Goal: Information Seeking & Learning: Learn about a topic

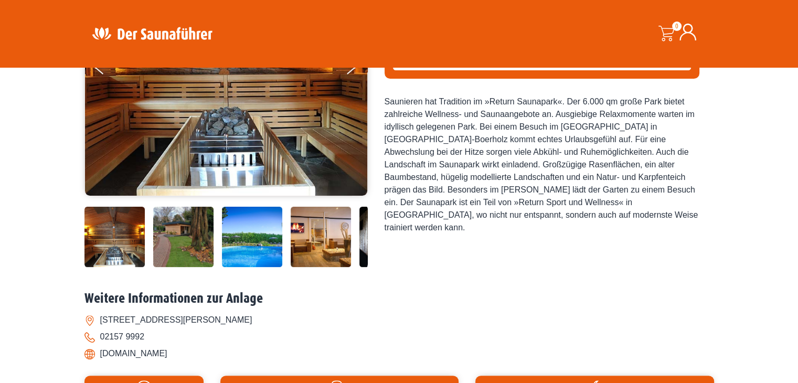
scroll to position [315, 0]
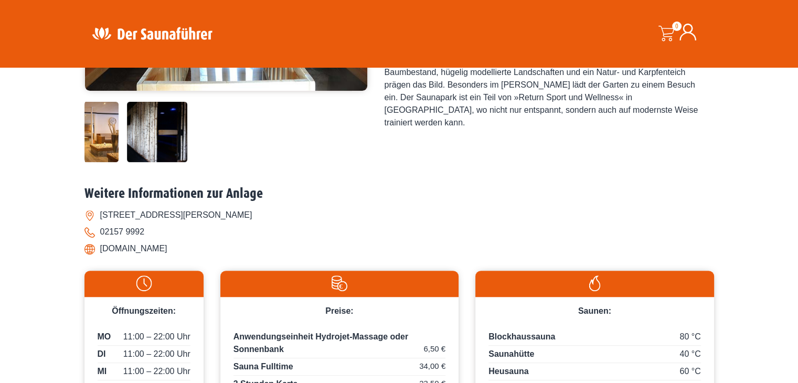
drag, startPoint x: 338, startPoint y: 134, endPoint x: 110, endPoint y: 115, distance: 228.5
click at [110, 115] on img at bounding box center [88, 132] width 60 height 60
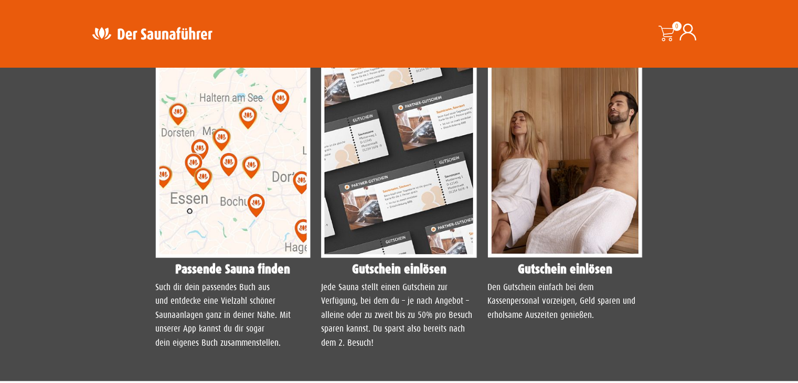
scroll to position [839, 0]
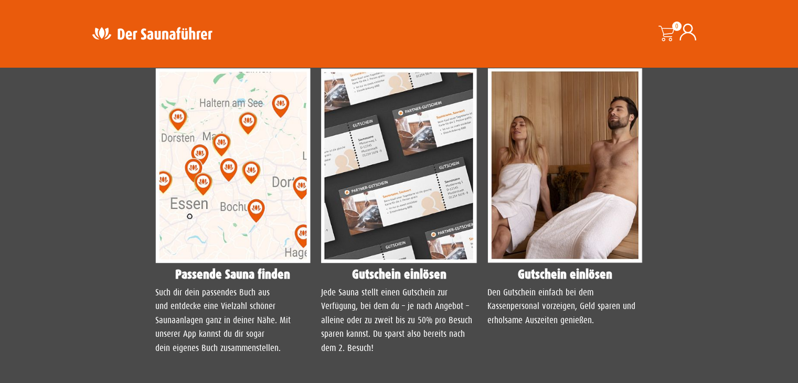
click at [279, 107] on img at bounding box center [233, 165] width 156 height 195
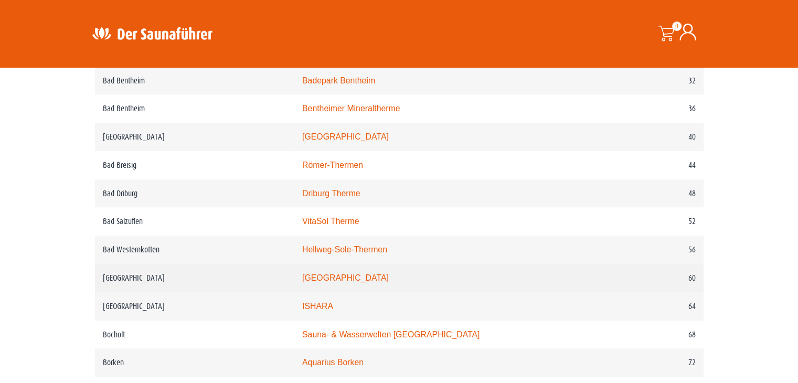
scroll to position [630, 0]
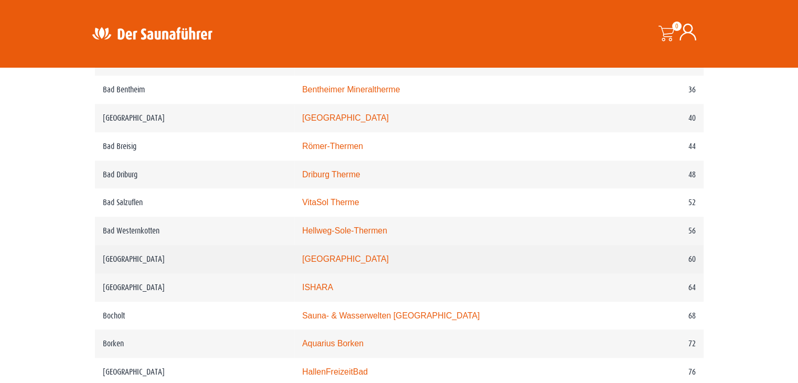
click at [357, 251] on td "[GEOGRAPHIC_DATA]" at bounding box center [444, 259] width 300 height 28
click at [360, 259] on link "[GEOGRAPHIC_DATA]" at bounding box center [345, 258] width 87 height 9
click at [360, 259] on link "monte mare Bedburg" at bounding box center [345, 258] width 87 height 9
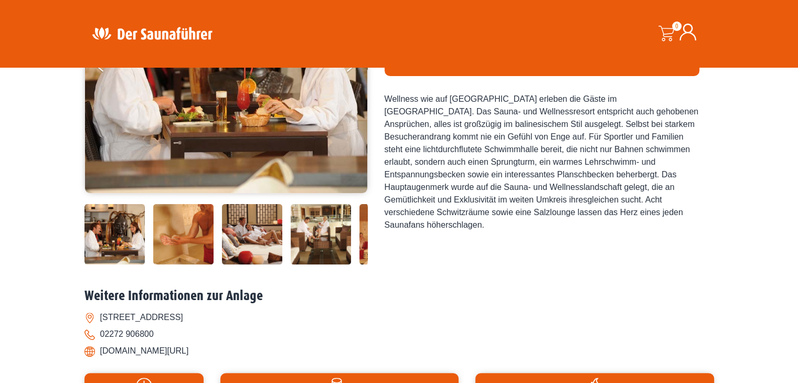
scroll to position [262, 0]
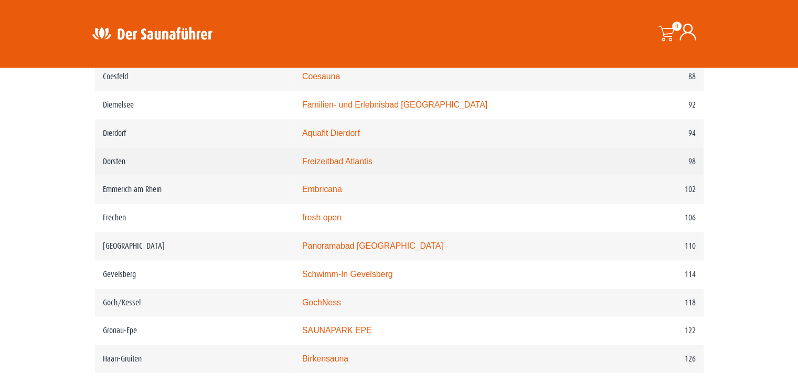
scroll to position [1102, 0]
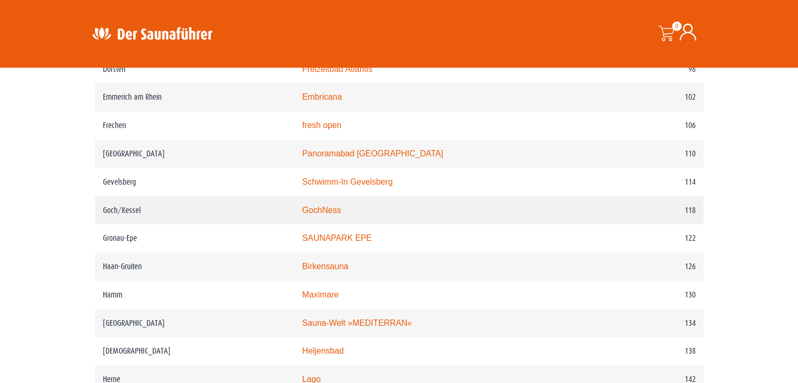
click at [341, 207] on link "GochNess" at bounding box center [321, 210] width 39 height 9
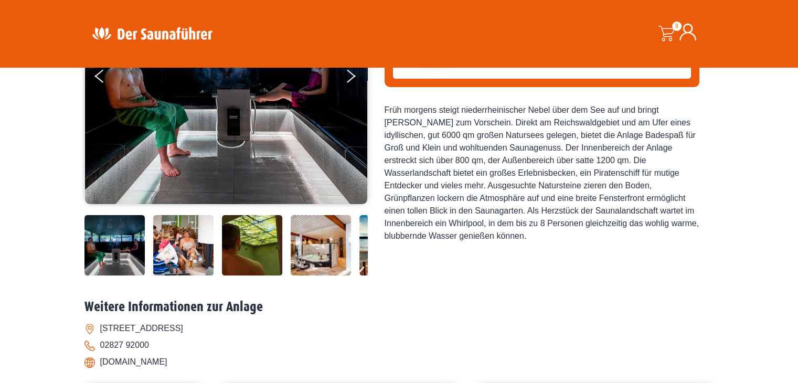
scroll to position [262, 0]
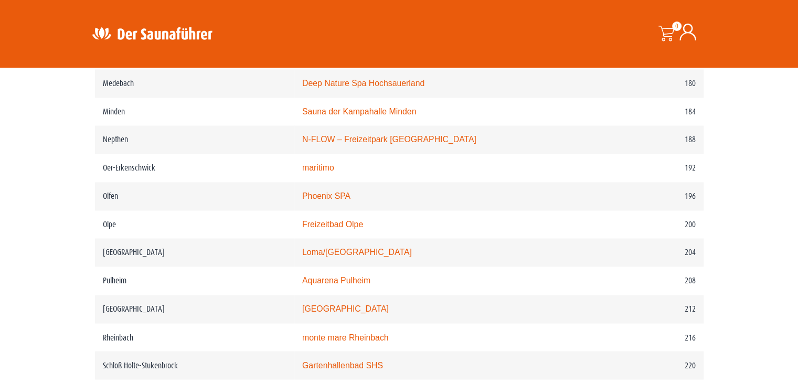
scroll to position [1679, 0]
click at [411, 143] on link "N-FLOW – Freizeitpark [GEOGRAPHIC_DATA]" at bounding box center [389, 140] width 174 height 9
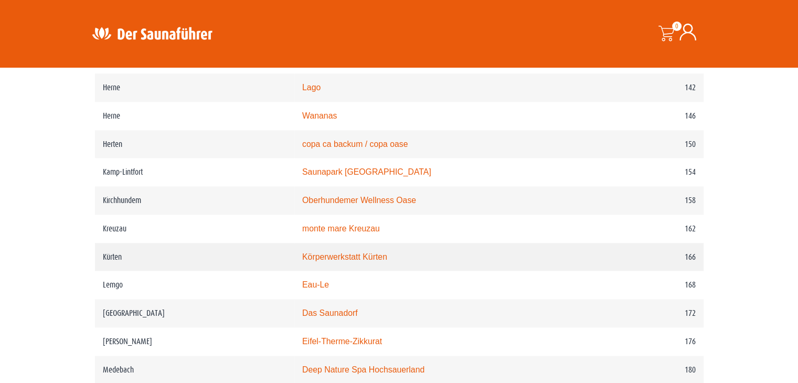
scroll to position [1417, 0]
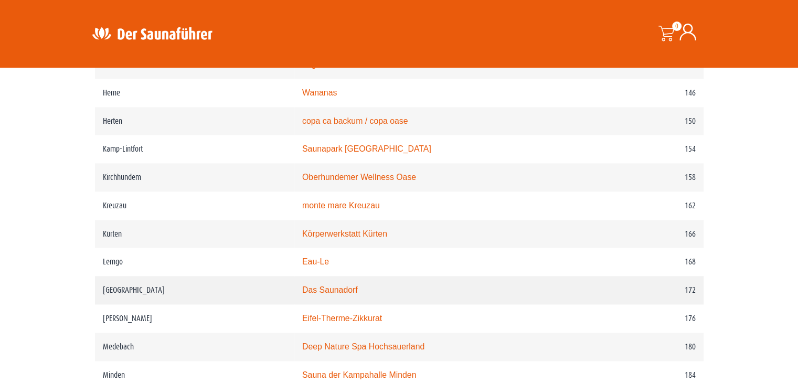
click at [342, 289] on link "Das Saunadorf" at bounding box center [330, 289] width 56 height 9
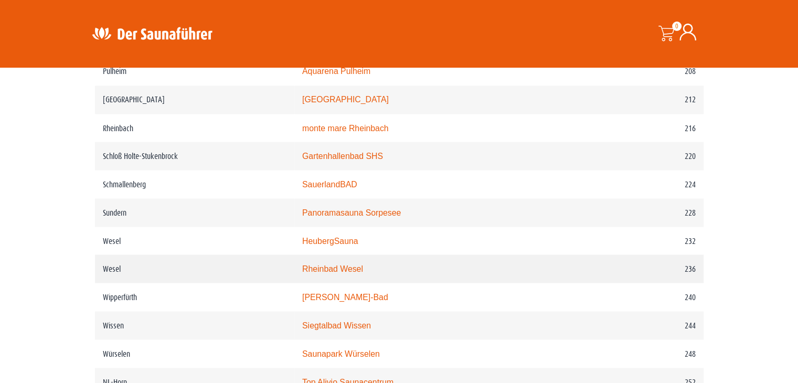
scroll to position [2046, 0]
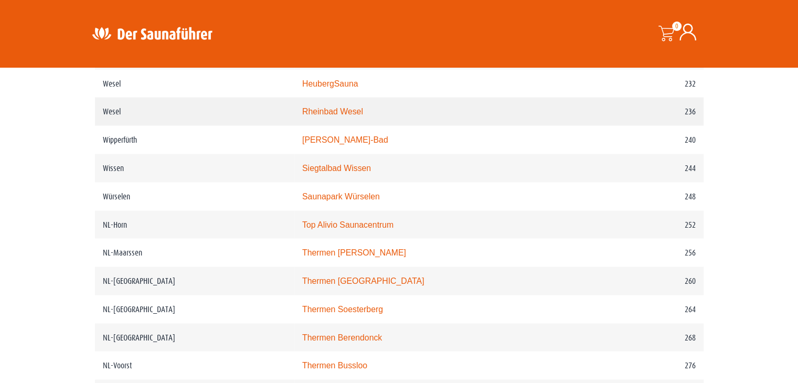
click at [342, 105] on td "Rheinbad Wesel" at bounding box center [444, 112] width 300 height 28
click at [343, 107] on link "Rheinbad Wesel" at bounding box center [332, 111] width 61 height 9
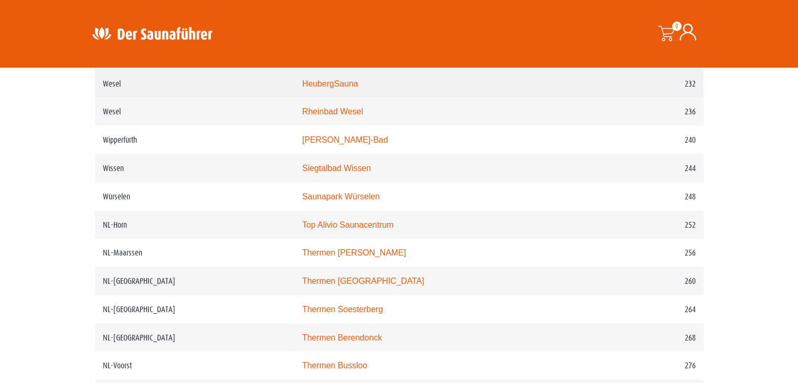
click at [346, 82] on link "HeubergSauna" at bounding box center [330, 83] width 56 height 9
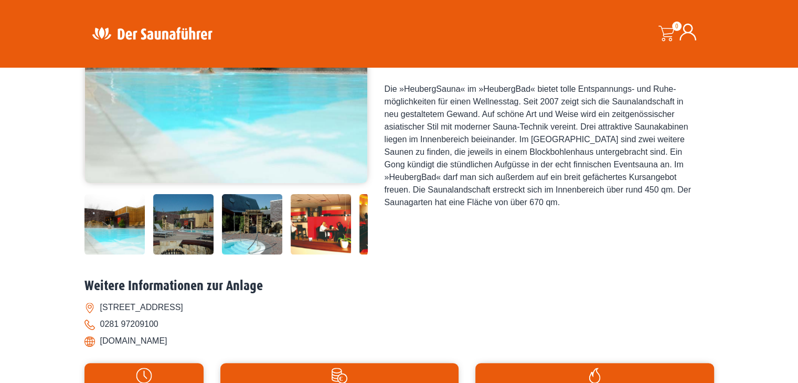
scroll to position [105, 0]
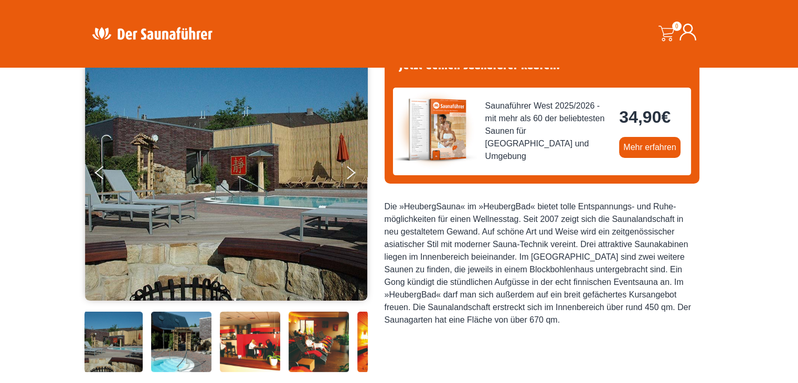
drag, startPoint x: 206, startPoint y: 336, endPoint x: 45, endPoint y: 311, distance: 162.5
click at [55, 314] on div "Startseite » Wesel – HeubergSauna Wesel – HeubergSauna [GEOGRAPHIC_DATA]" at bounding box center [399, 329] width 798 height 688
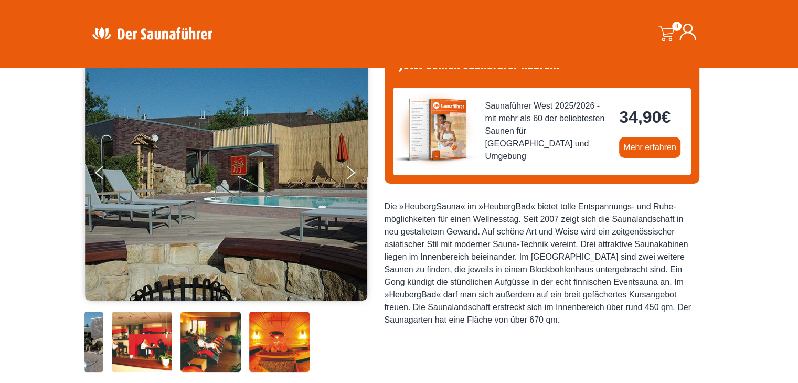
drag, startPoint x: 331, startPoint y: 345, endPoint x: 222, endPoint y: 347, distance: 108.1
click at [222, 347] on img at bounding box center [210, 342] width 60 height 60
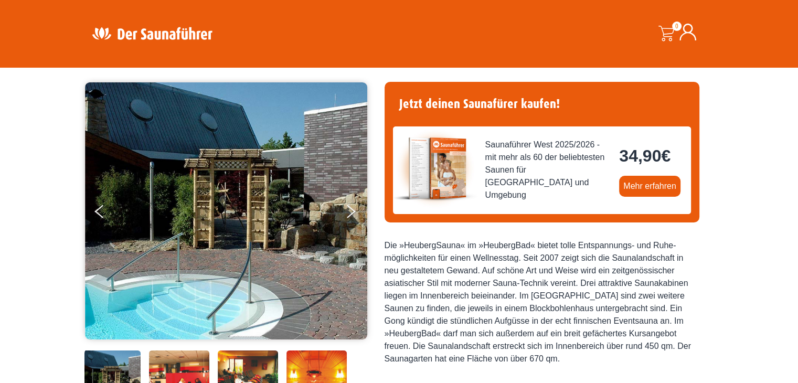
scroll to position [0, 0]
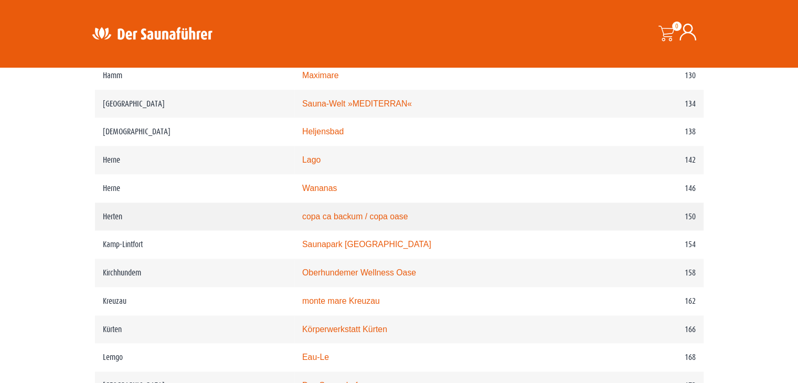
scroll to position [1259, 0]
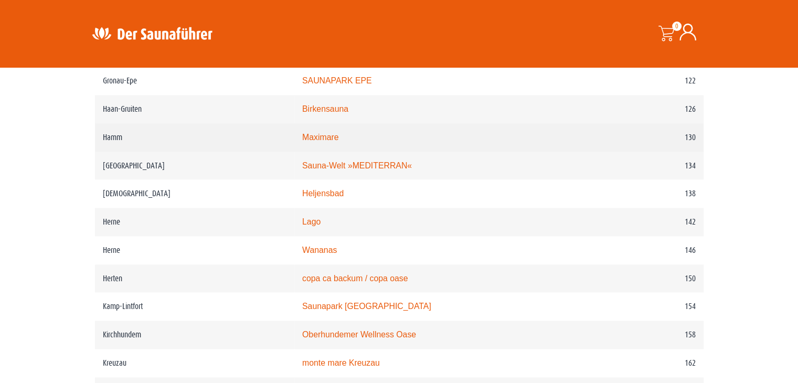
click at [338, 134] on link "Maximare" at bounding box center [320, 137] width 36 height 9
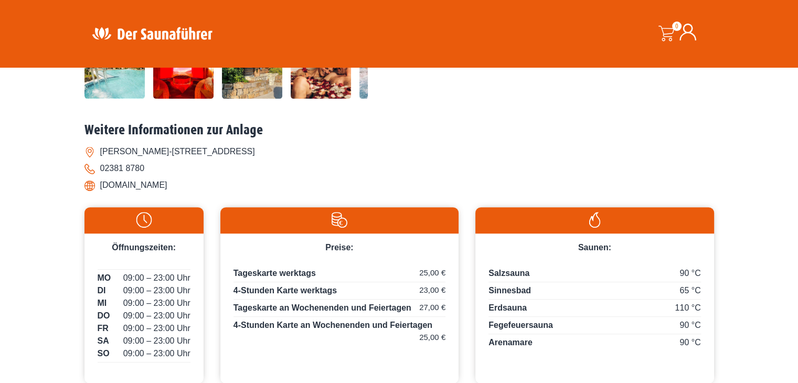
scroll to position [210, 0]
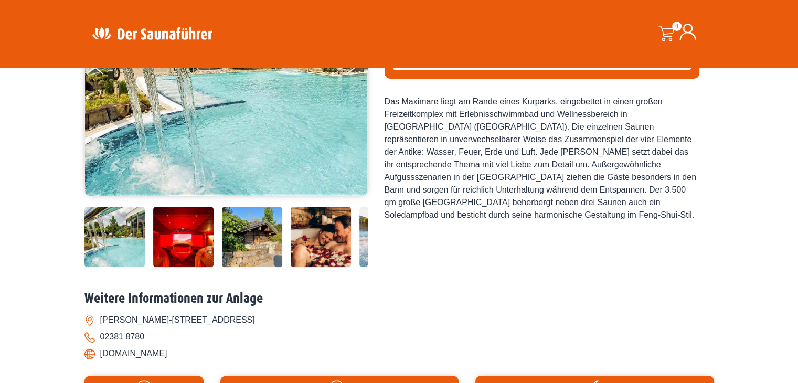
drag, startPoint x: 344, startPoint y: 233, endPoint x: 168, endPoint y: 227, distance: 175.9
click at [168, 227] on div at bounding box center [261, 237] width 354 height 60
drag, startPoint x: 243, startPoint y: 224, endPoint x: 150, endPoint y: 227, distance: 93.4
click at [171, 225] on div at bounding box center [261, 237] width 354 height 60
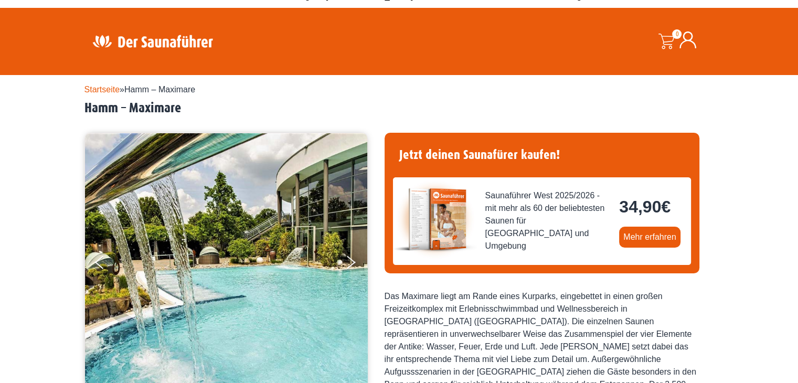
scroll to position [0, 0]
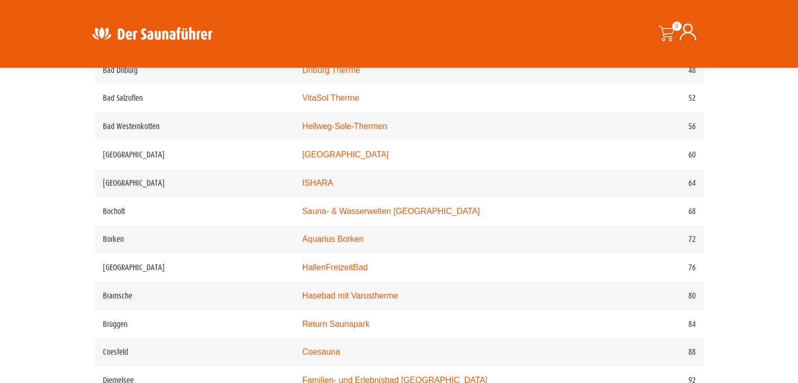
scroll to position [682, 0]
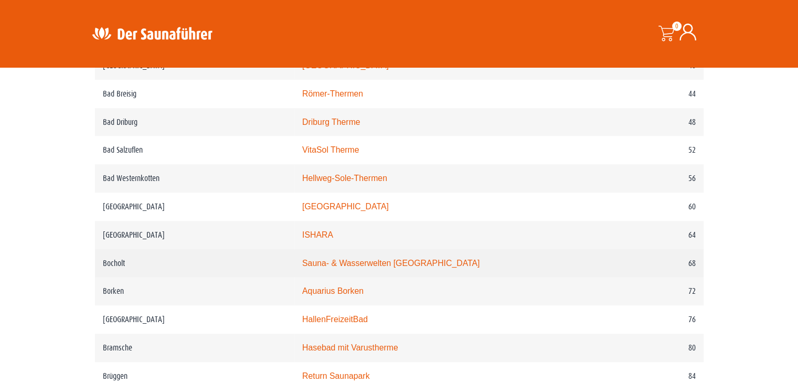
click at [368, 263] on link "Sauna- & Wasserwelten [GEOGRAPHIC_DATA]" at bounding box center [390, 263] width 177 height 9
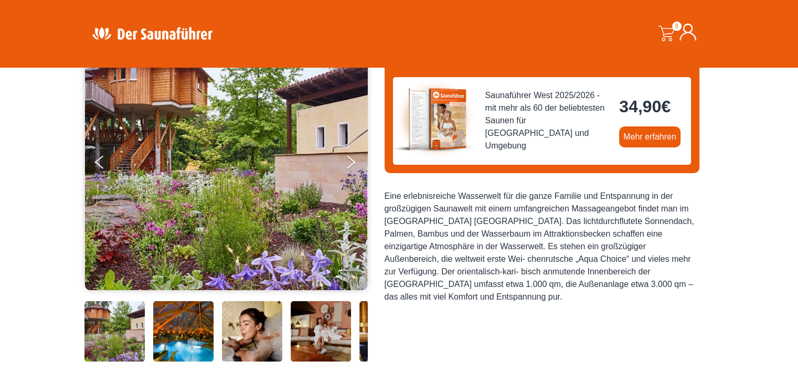
scroll to position [52, 0]
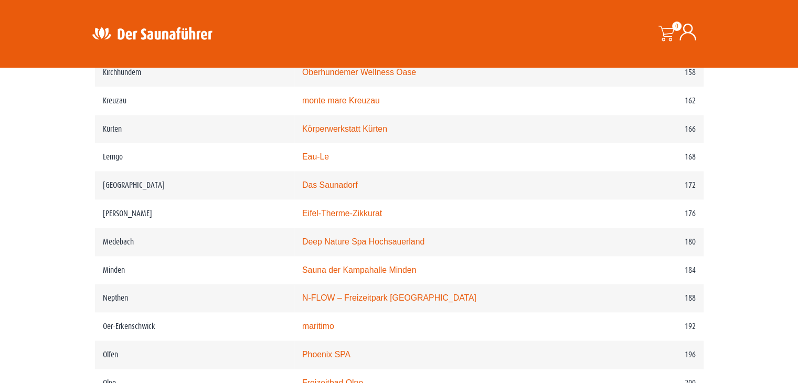
scroll to position [1574, 0]
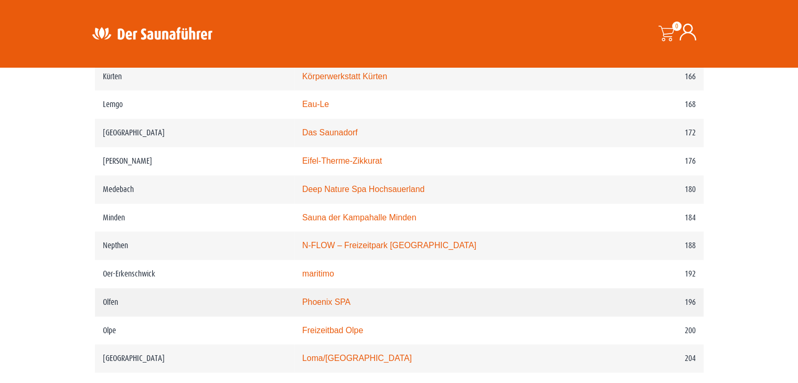
click at [346, 296] on td "Phoenix SPA" at bounding box center [444, 302] width 300 height 28
click at [338, 297] on link "Phoenix SPA" at bounding box center [326, 301] width 48 height 9
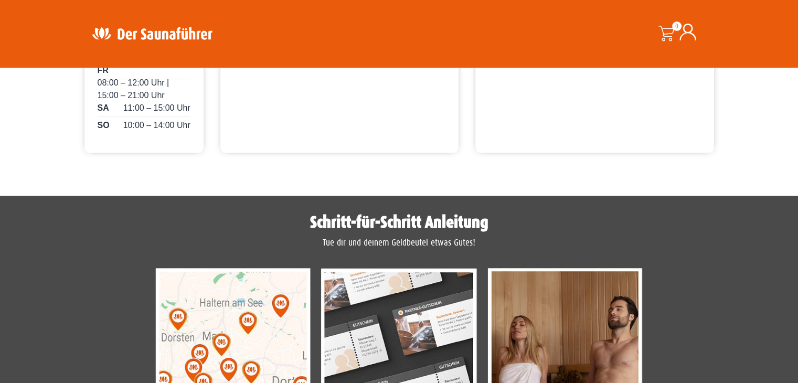
scroll to position [787, 0]
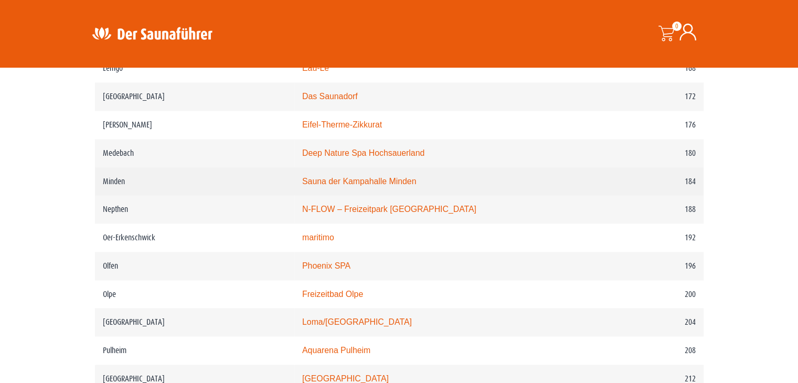
scroll to position [1626, 0]
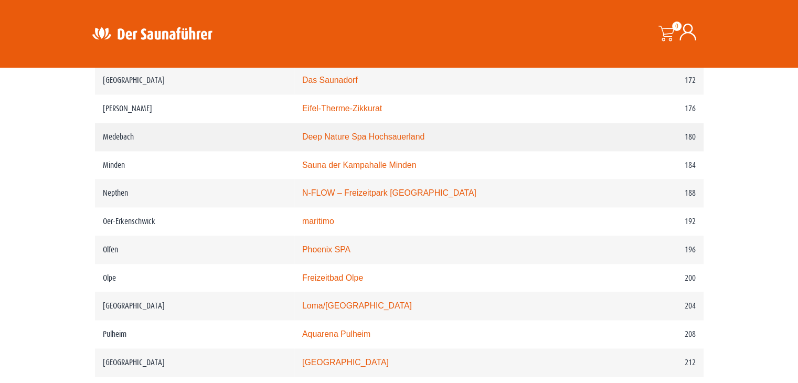
click at [386, 135] on link "Deep Nature Spa Hochsauerland" at bounding box center [363, 136] width 122 height 9
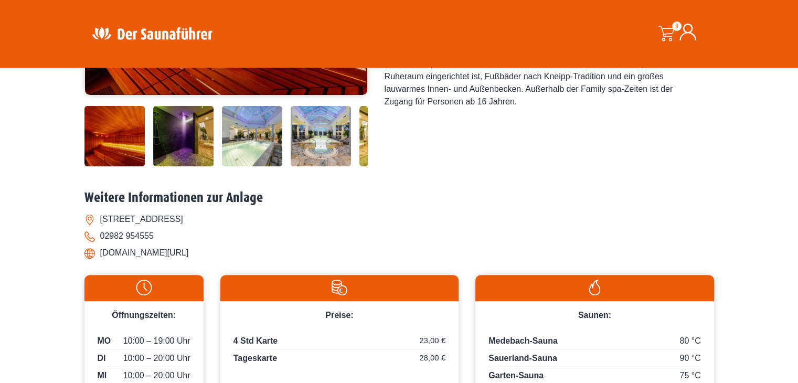
scroll to position [367, 0]
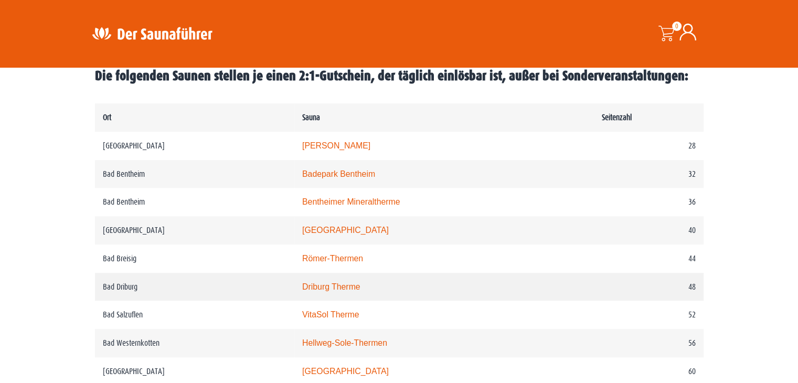
scroll to position [512, 0]
